Goal: Task Accomplishment & Management: Use online tool/utility

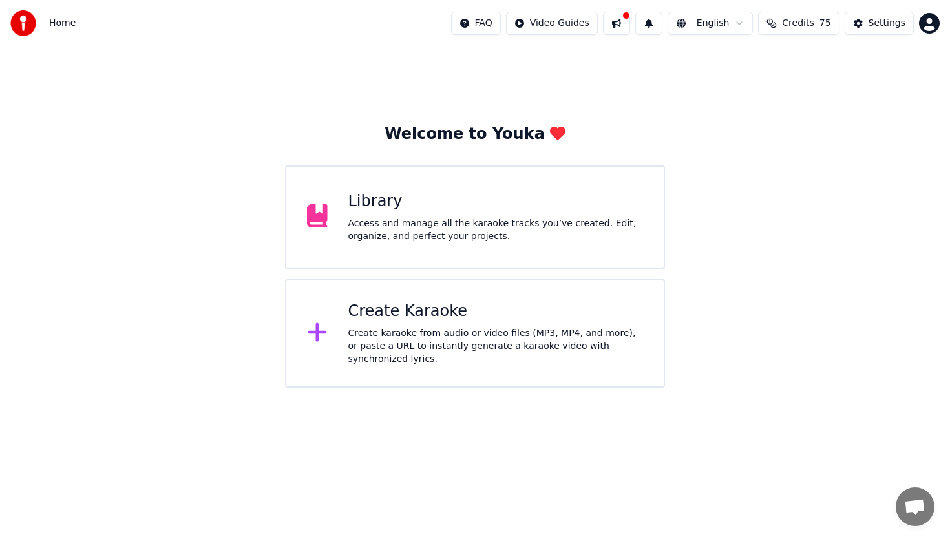
click at [390, 207] on div "Library" at bounding box center [495, 201] width 295 height 21
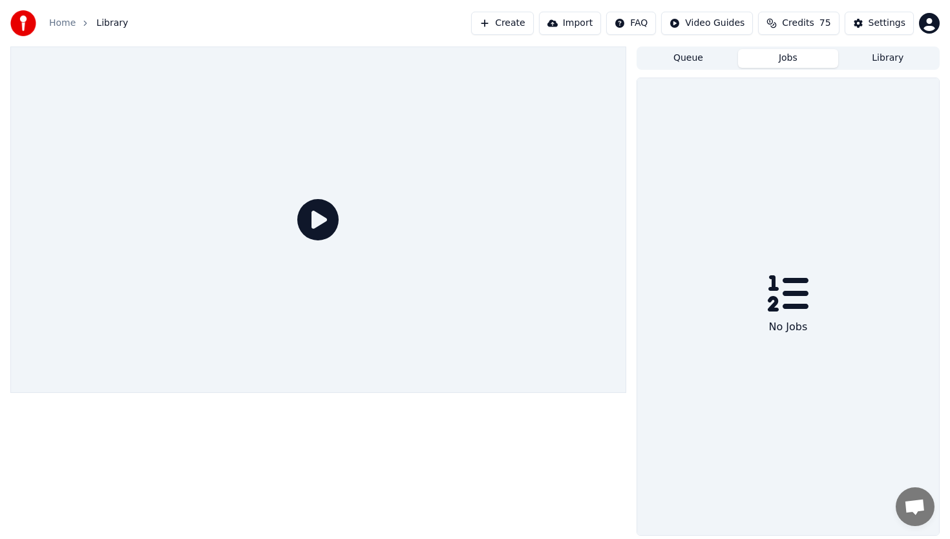
click at [783, 56] on button "Jobs" at bounding box center [787, 58] width 99 height 19
click at [517, 23] on button "Create" at bounding box center [502, 23] width 63 height 23
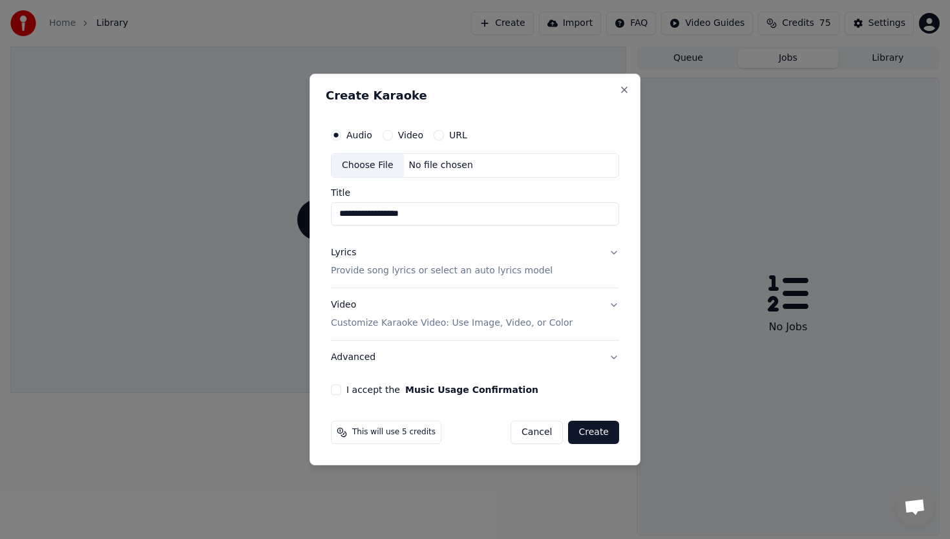
type input "**********"
click at [612, 251] on button "Lyrics Provide song lyrics or select an auto lyrics model" at bounding box center [475, 262] width 288 height 52
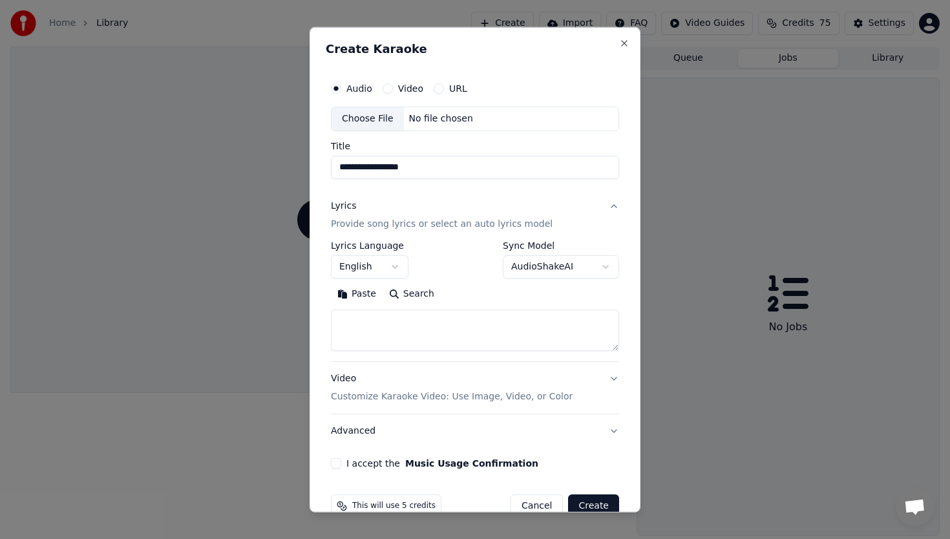
click at [605, 266] on body "**********" at bounding box center [475, 269] width 950 height 539
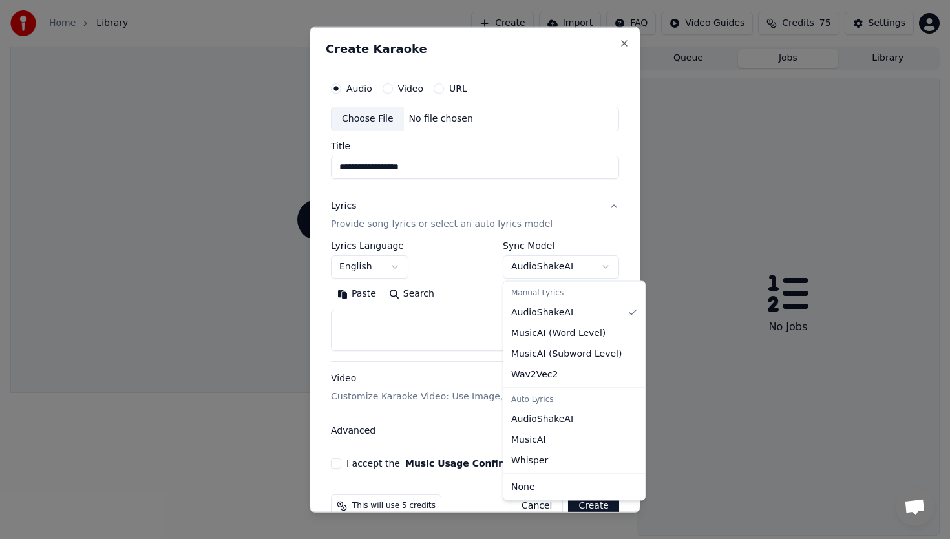
select select "**********"
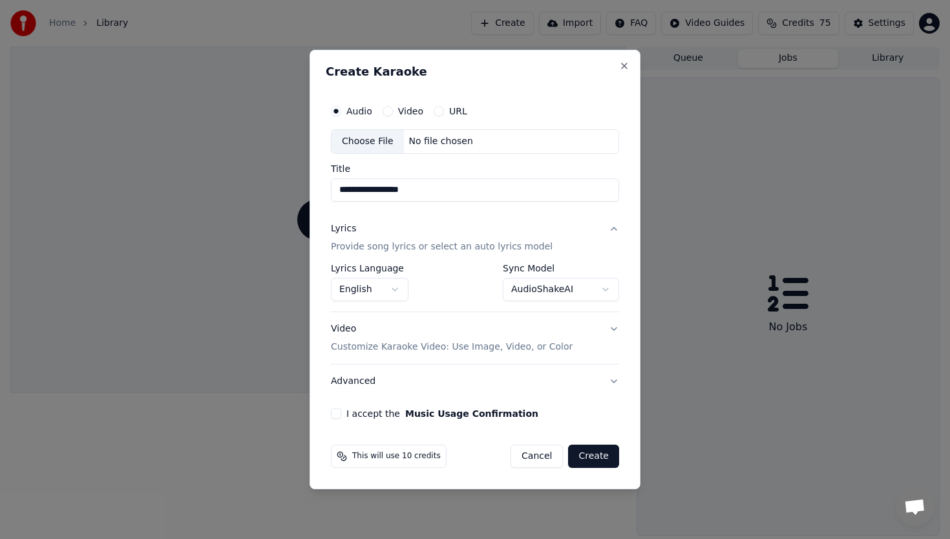
click at [614, 326] on button "Video Customize Karaoke Video: Use Image, Video, or Color" at bounding box center [475, 338] width 288 height 52
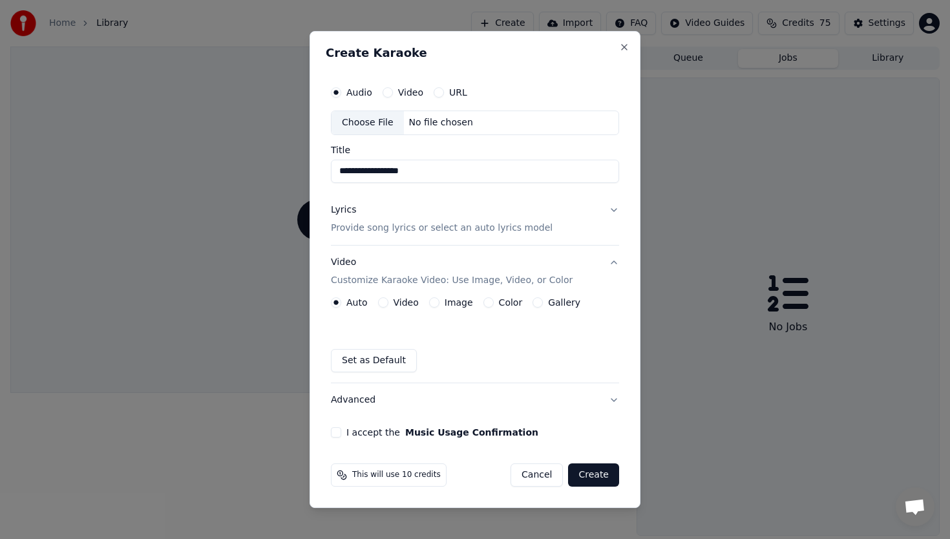
click at [430, 301] on button "Image" at bounding box center [434, 302] width 10 height 10
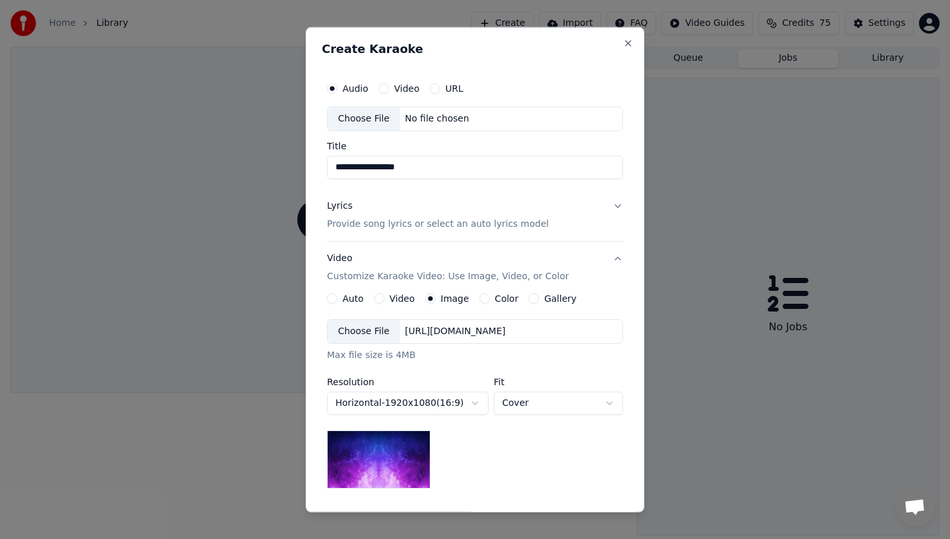
click at [365, 331] on div "Choose File" at bounding box center [364, 331] width 72 height 23
click at [379, 297] on button "Video" at bounding box center [379, 298] width 10 height 10
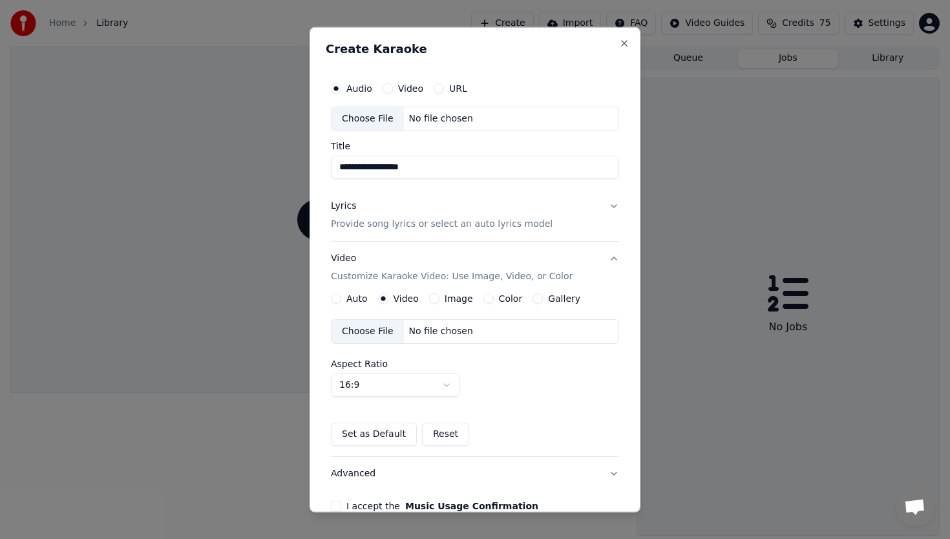
click at [388, 329] on div "Choose File" at bounding box center [367, 331] width 72 height 23
click at [445, 383] on body "**********" at bounding box center [475, 269] width 950 height 539
select select "****"
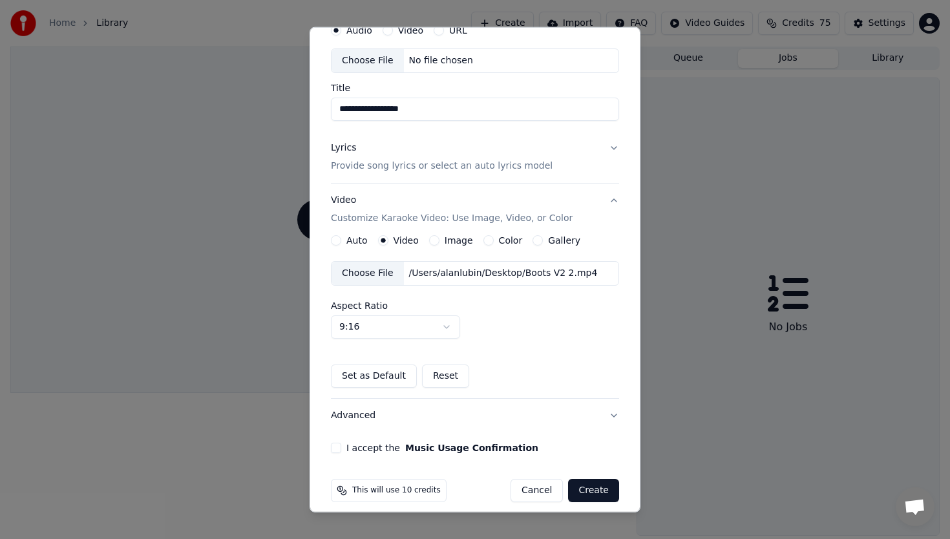
scroll to position [69, 0]
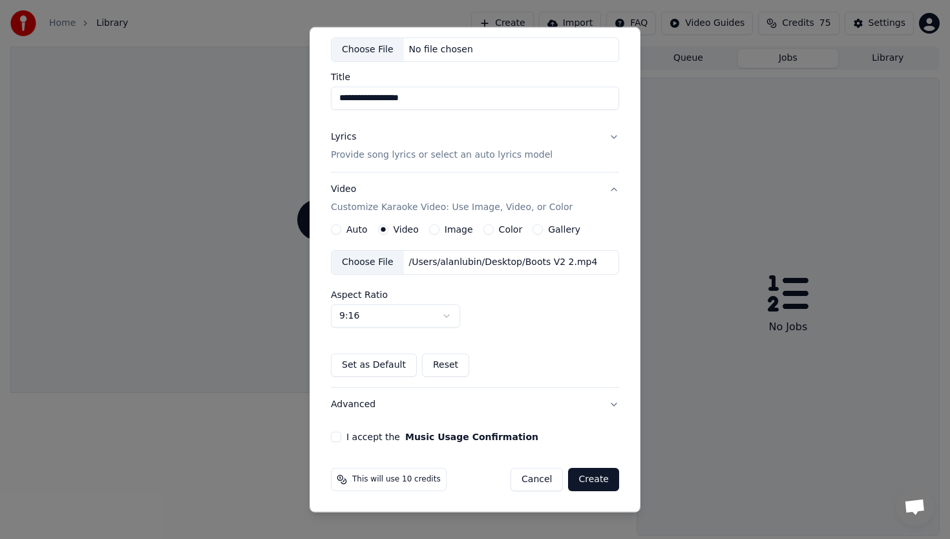
click at [338, 435] on button "I accept the Music Usage Confirmation" at bounding box center [336, 437] width 10 height 10
click at [592, 479] on button "Create" at bounding box center [593, 479] width 51 height 23
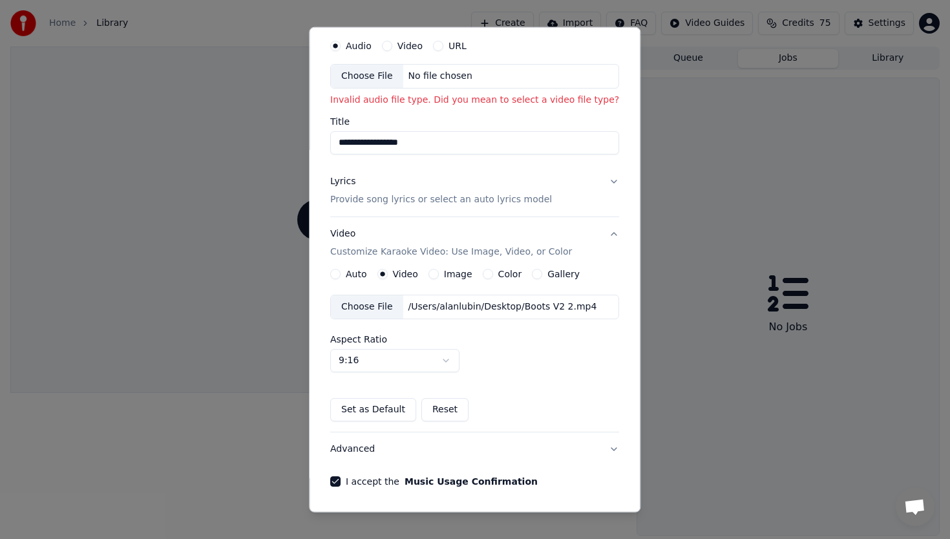
scroll to position [0, 0]
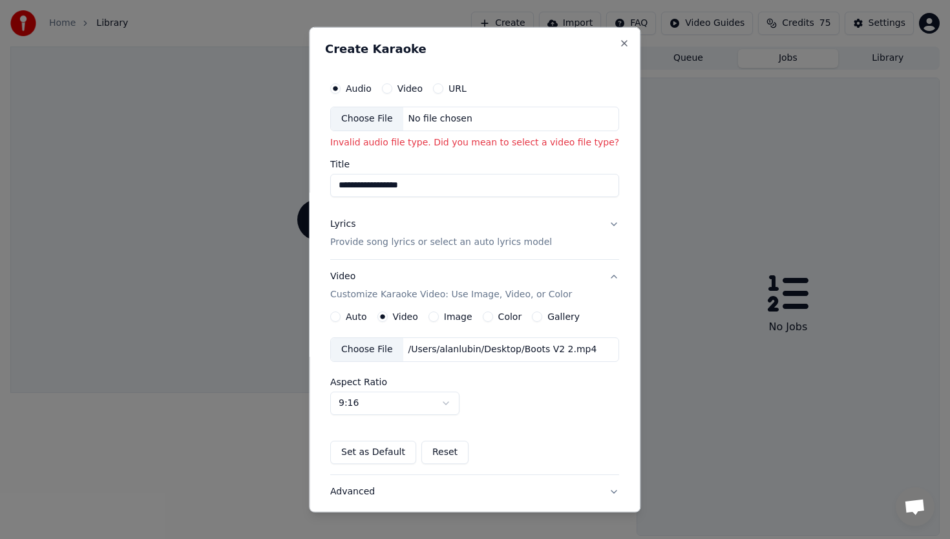
click at [382, 119] on div "Choose File" at bounding box center [367, 118] width 72 height 23
click at [384, 117] on div "Choose File" at bounding box center [367, 118] width 72 height 23
click at [381, 119] on div "Choose File" at bounding box center [367, 118] width 72 height 23
type input "**********"
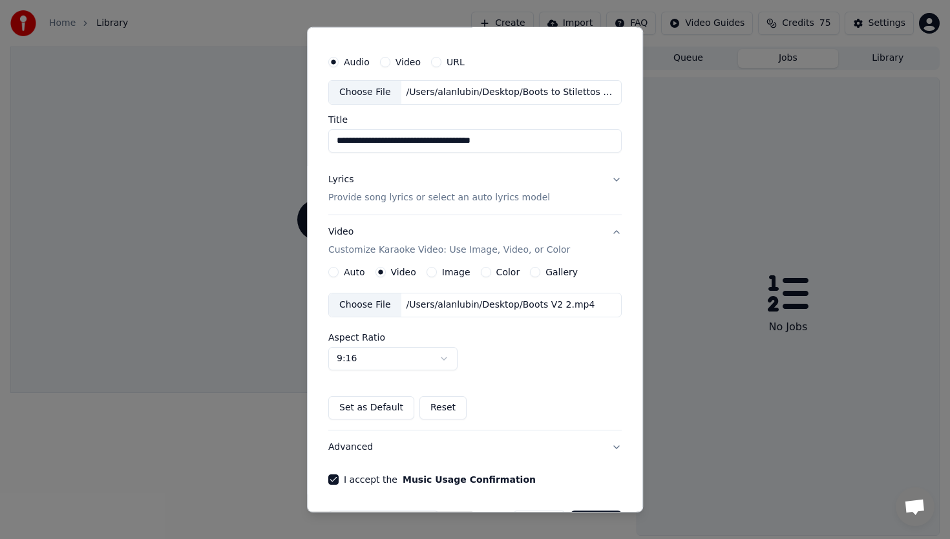
scroll to position [69, 0]
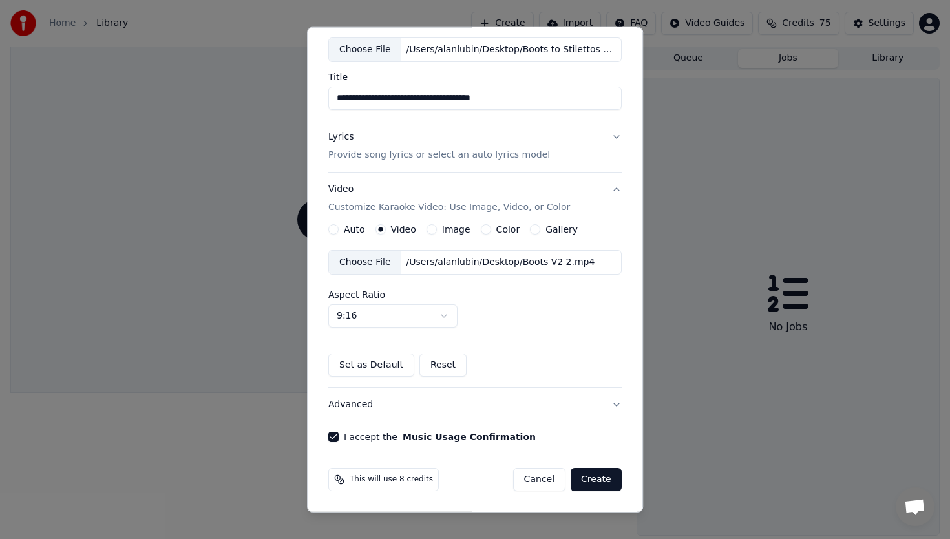
click at [595, 476] on button "Create" at bounding box center [595, 479] width 51 height 23
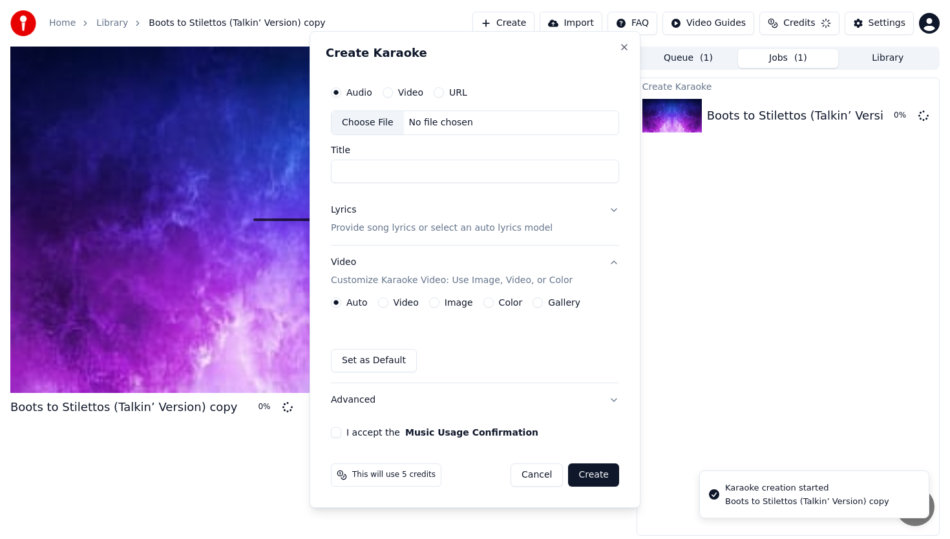
scroll to position [0, 0]
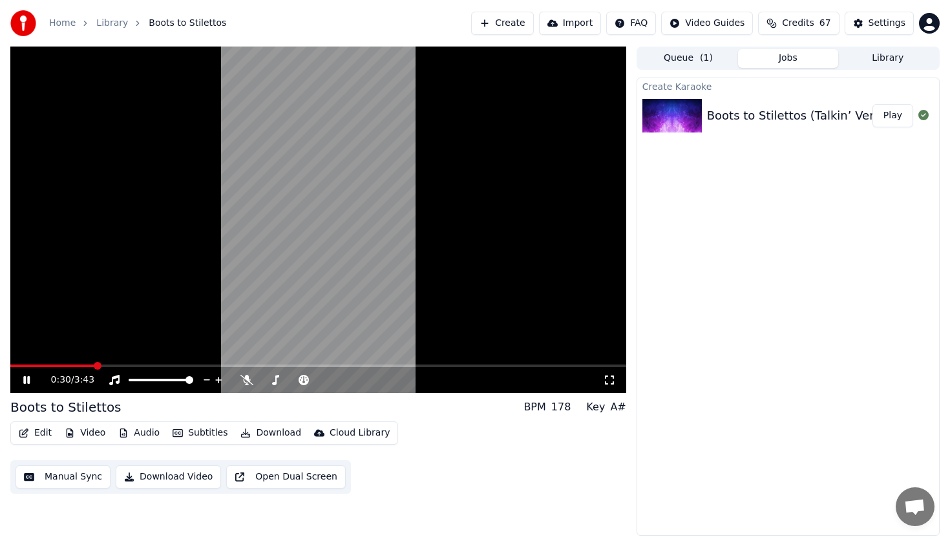
click at [26, 377] on icon at bounding box center [36, 380] width 30 height 10
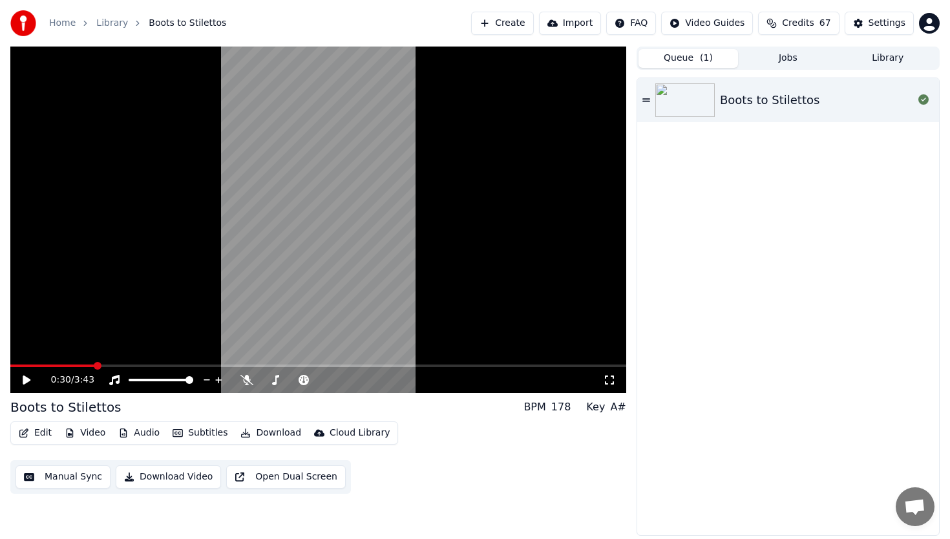
click at [690, 59] on button "Queue ( 1 )" at bounding box center [687, 58] width 99 height 19
click at [518, 25] on button "Create" at bounding box center [502, 23] width 63 height 23
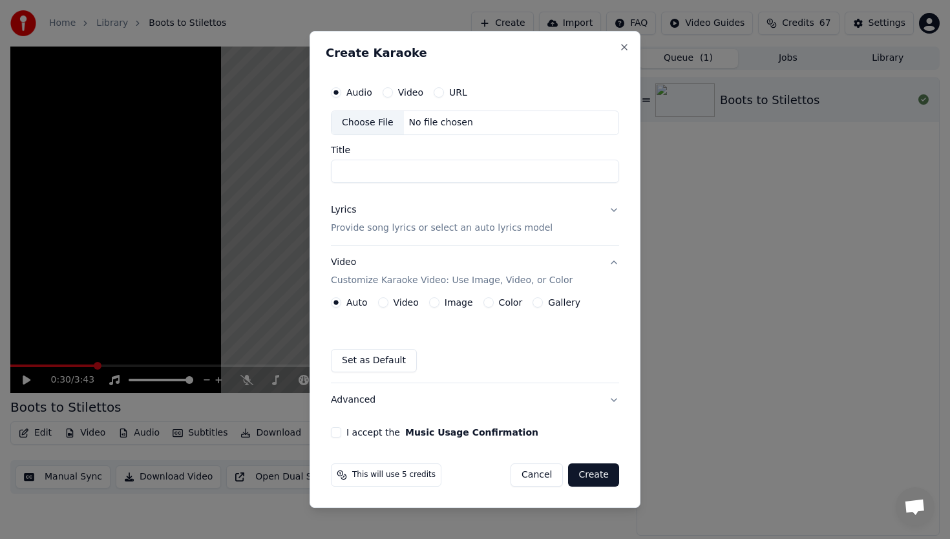
click at [379, 121] on div "Choose File" at bounding box center [367, 122] width 72 height 23
type input "**********"
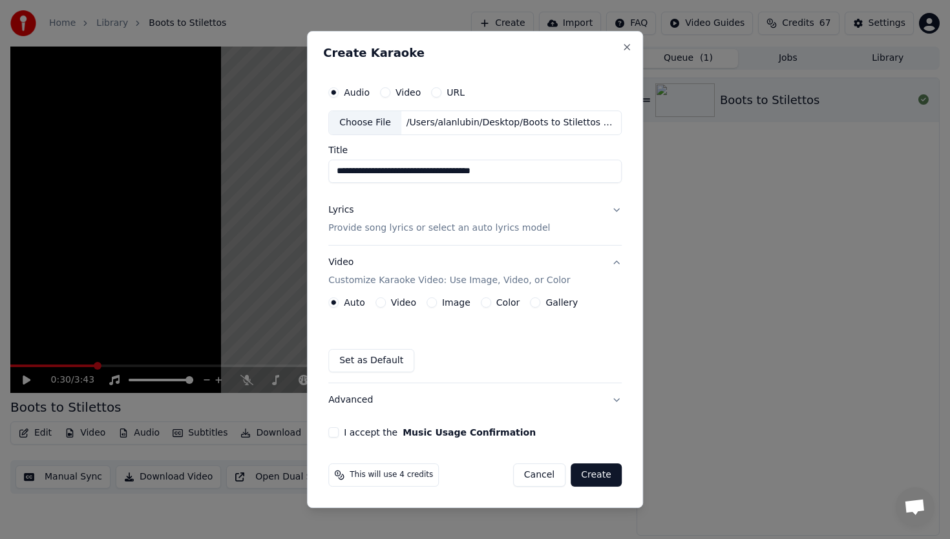
click at [614, 209] on button "Lyrics Provide song lyrics or select an auto lyrics model" at bounding box center [474, 219] width 293 height 52
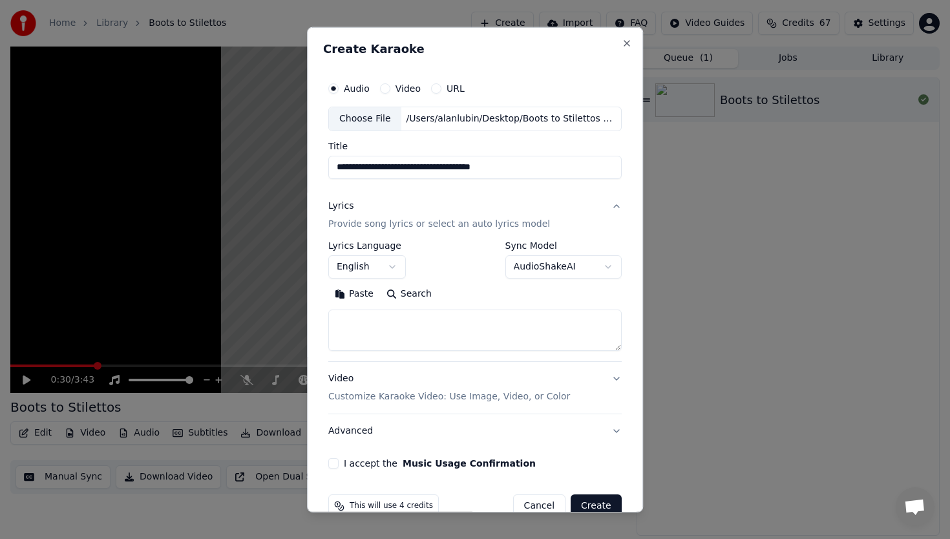
click at [607, 267] on body "**********" at bounding box center [475, 269] width 950 height 539
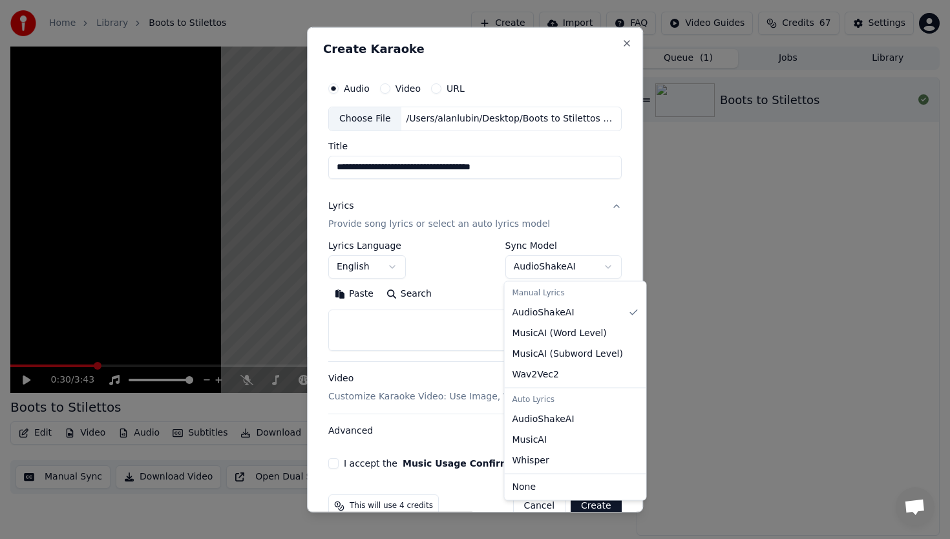
select select "**********"
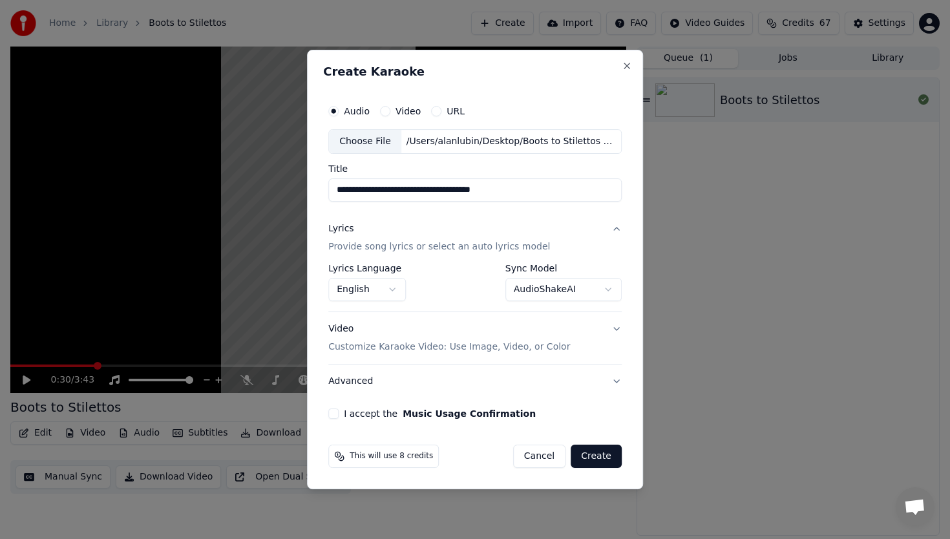
click at [333, 413] on button "I accept the Music Usage Confirmation" at bounding box center [333, 413] width 10 height 10
click at [614, 326] on button "Video Customize Karaoke Video: Use Image, Video, or Color" at bounding box center [474, 338] width 293 height 52
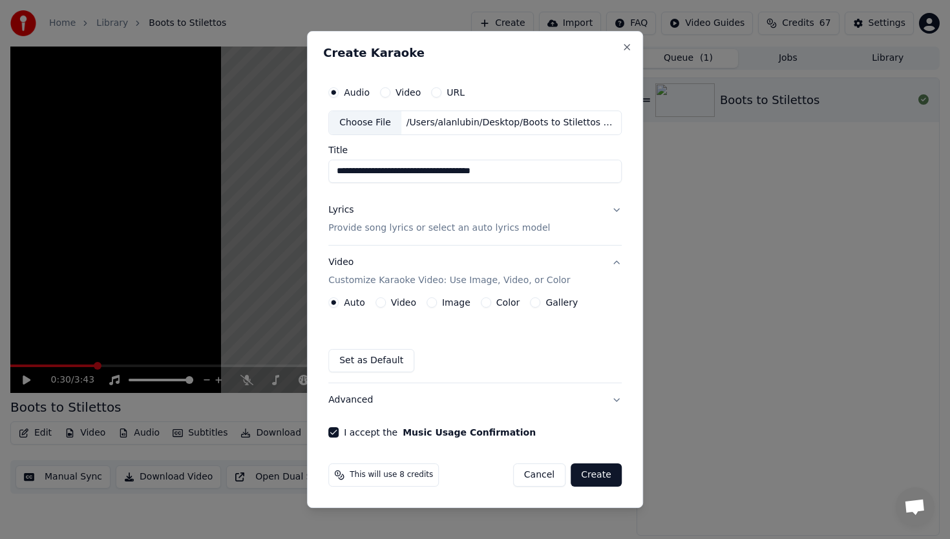
click at [615, 260] on button "Video Customize Karaoke Video: Use Image, Video, or Color" at bounding box center [474, 271] width 293 height 52
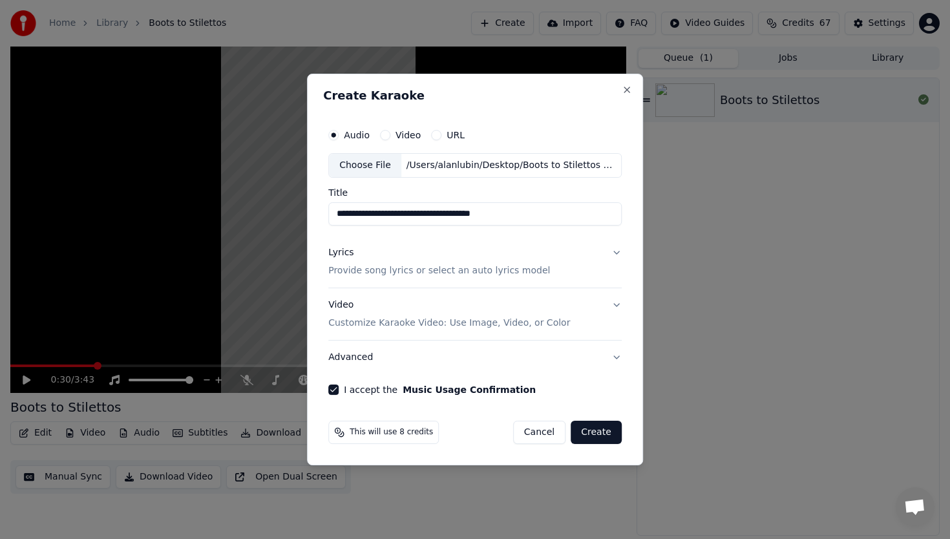
click at [596, 431] on button "Create" at bounding box center [595, 432] width 51 height 23
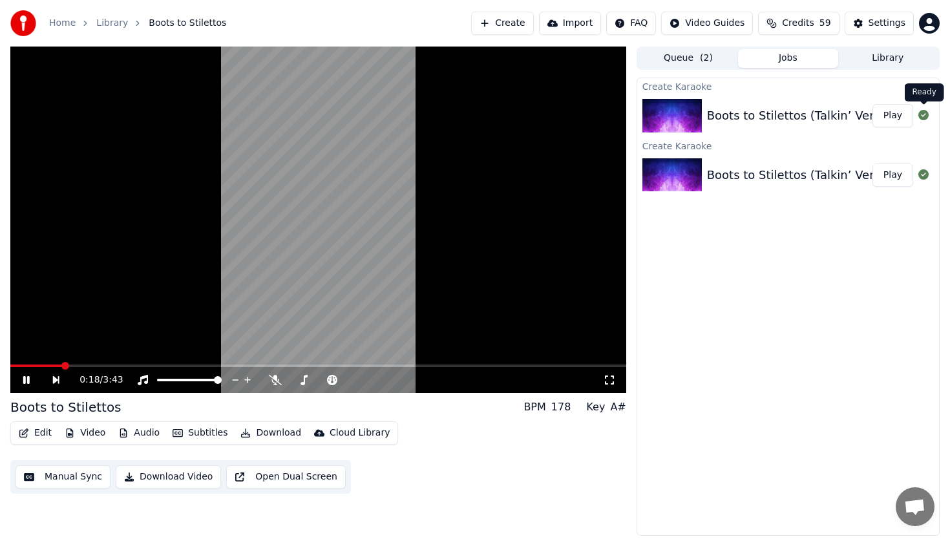
click at [923, 115] on icon at bounding box center [923, 115] width 10 height 10
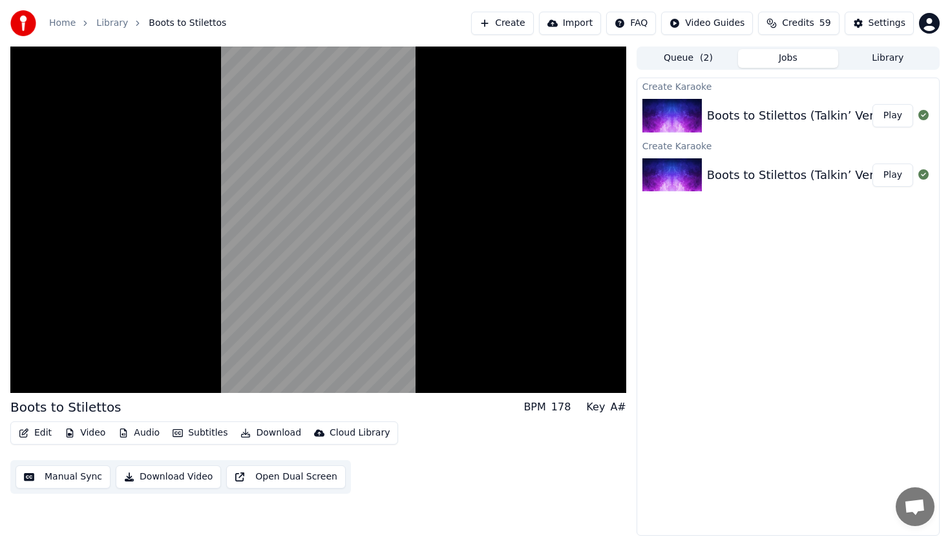
click at [317, 477] on button "Open Dual Screen" at bounding box center [286, 476] width 120 height 23
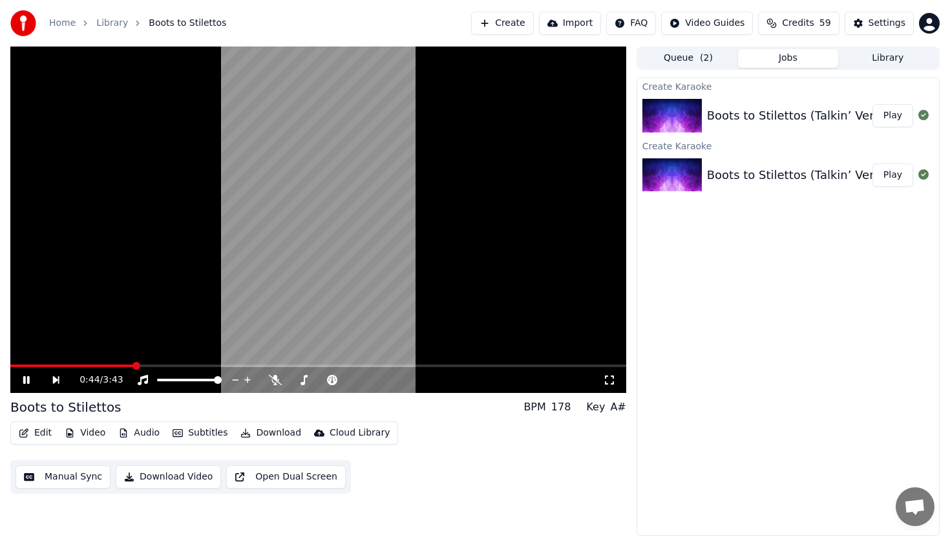
drag, startPoint x: 377, startPoint y: 333, endPoint x: 386, endPoint y: 308, distance: 26.6
click at [386, 308] on video at bounding box center [318, 220] width 616 height 346
click at [888, 176] on button "Play" at bounding box center [892, 174] width 41 height 23
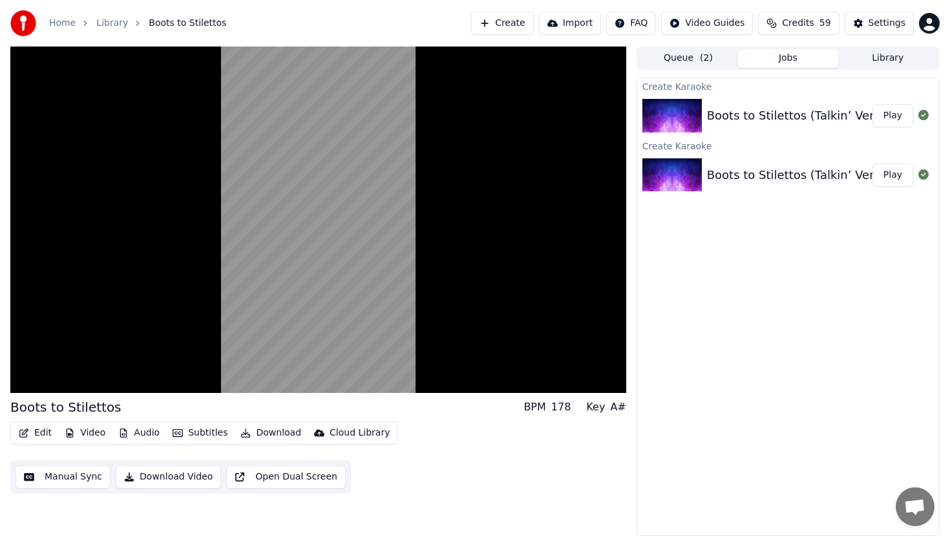
click at [893, 118] on button "Play" at bounding box center [892, 115] width 41 height 23
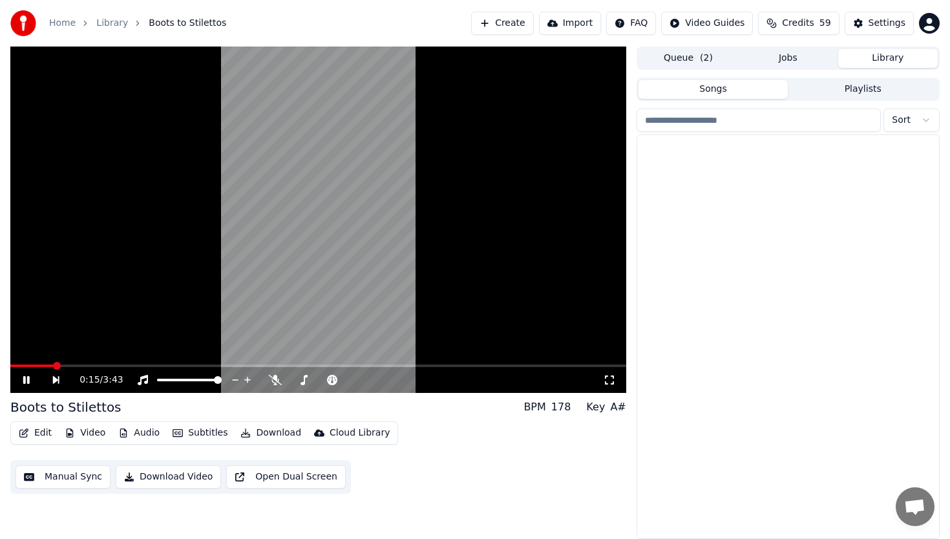
click at [884, 56] on button "Library" at bounding box center [887, 58] width 99 height 19
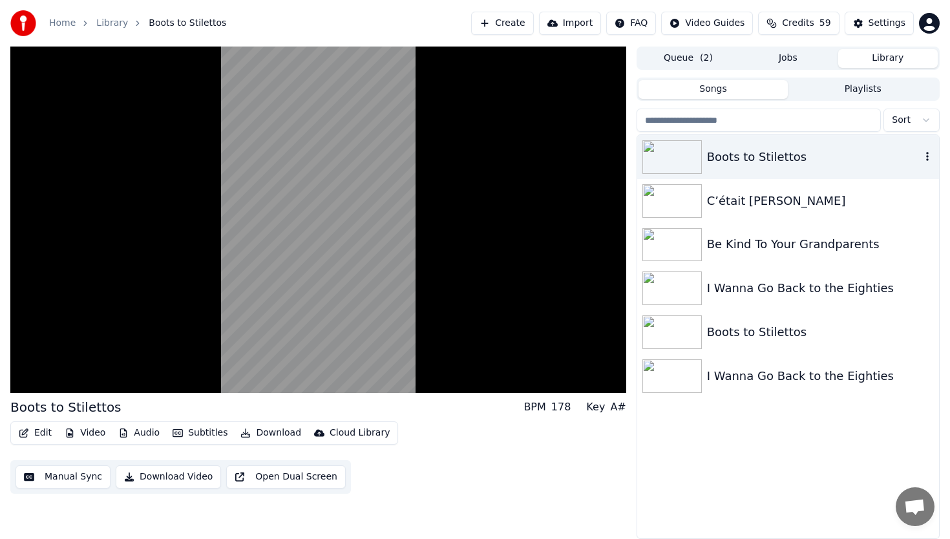
click at [926, 156] on icon "button" at bounding box center [927, 156] width 3 height 9
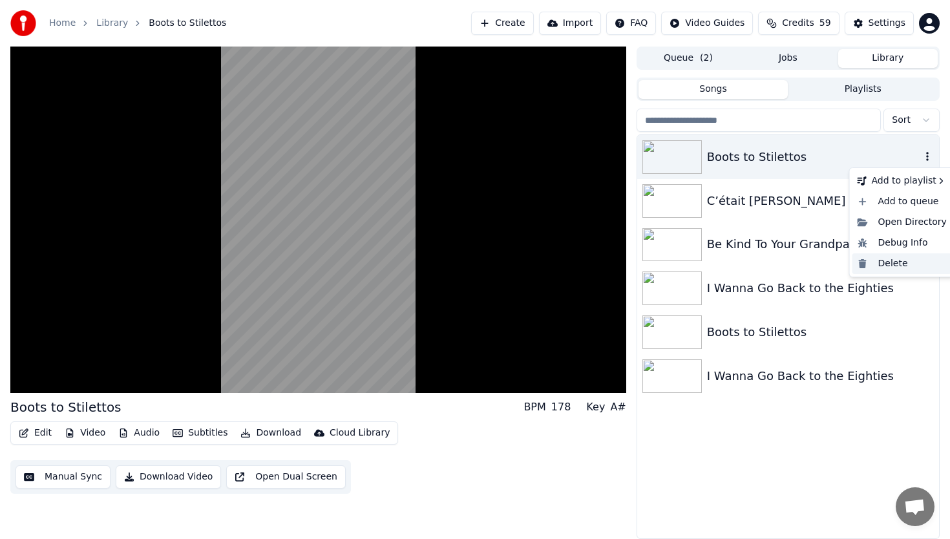
click at [888, 264] on div "Delete" at bounding box center [901, 263] width 99 height 21
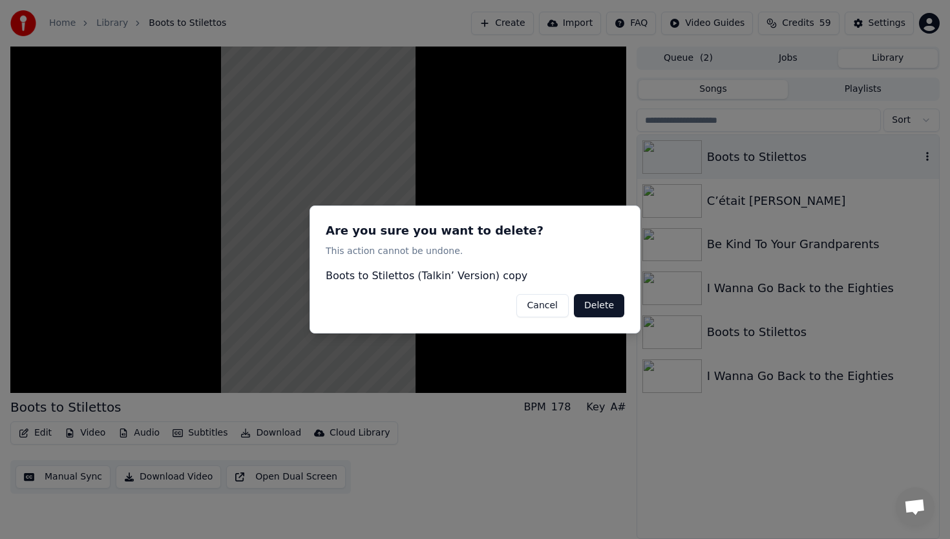
click at [592, 304] on button "Delete" at bounding box center [599, 305] width 50 height 23
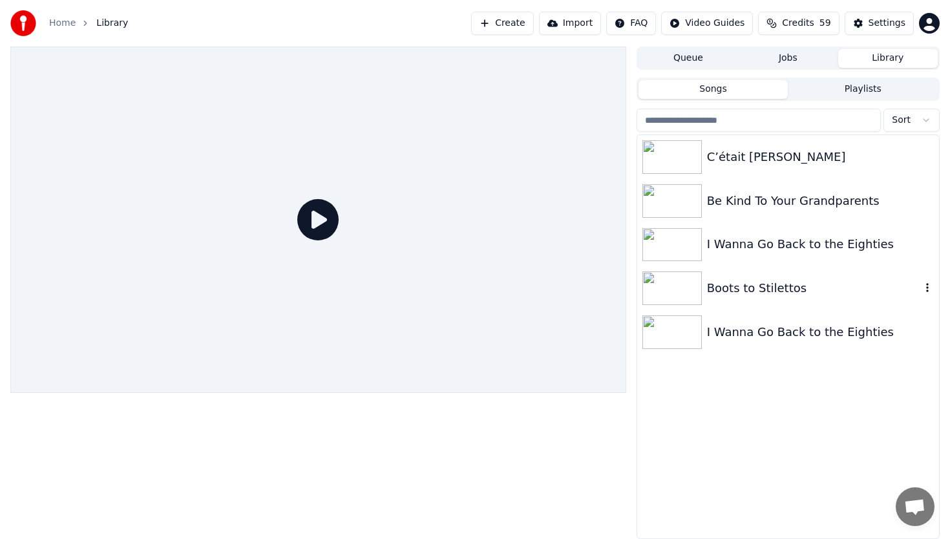
click at [886, 289] on div "Boots to Stilettos" at bounding box center [814, 288] width 214 height 18
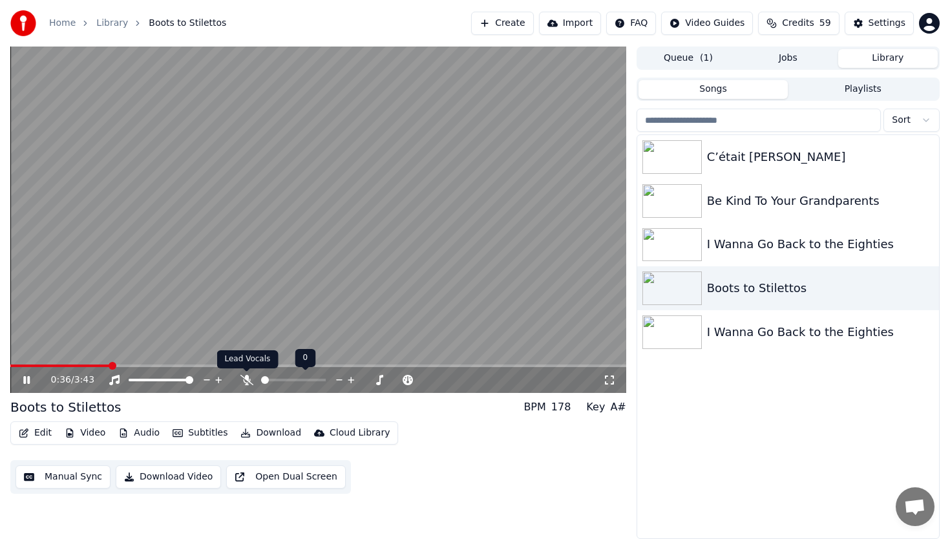
click at [245, 380] on icon at bounding box center [246, 380] width 13 height 10
click at [326, 383] on span at bounding box center [322, 380] width 8 height 8
click at [262, 384] on span at bounding box center [266, 380] width 8 height 8
click at [261, 376] on span at bounding box center [265, 380] width 8 height 8
click at [28, 379] on icon at bounding box center [26, 380] width 6 height 8
